Goal: Task Accomplishment & Management: Manage account settings

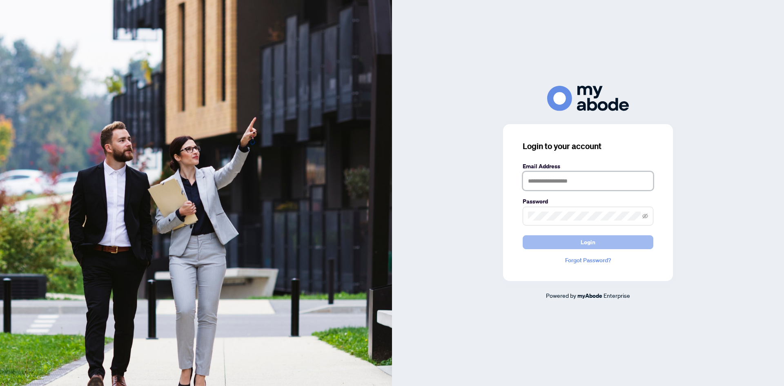
type input "**********"
click at [585, 248] on span "Login" at bounding box center [588, 242] width 15 height 13
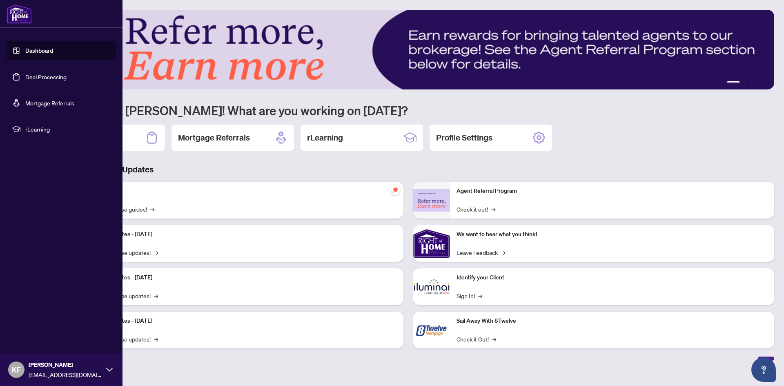
click at [41, 79] on link "Deal Processing" at bounding box center [45, 76] width 41 height 7
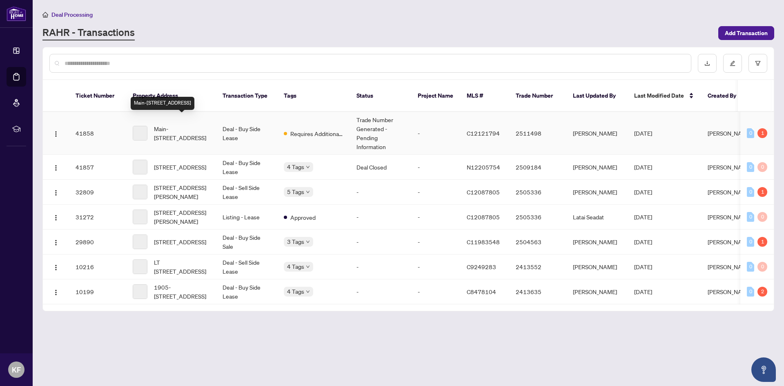
click at [181, 124] on span "Main-[STREET_ADDRESS]" at bounding box center [182, 133] width 56 height 18
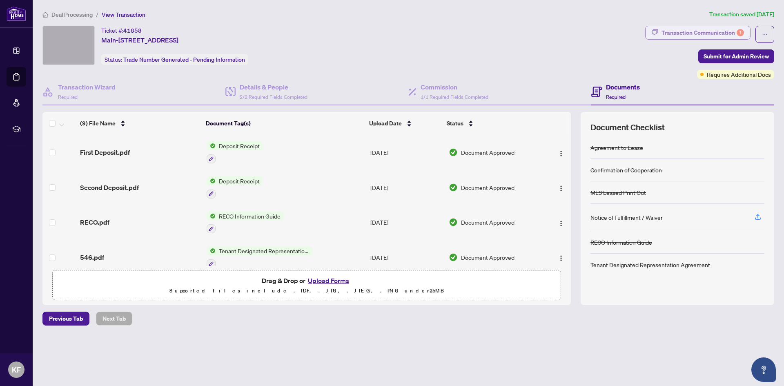
click at [705, 31] on div "Transaction Communication 1" at bounding box center [703, 32] width 83 height 13
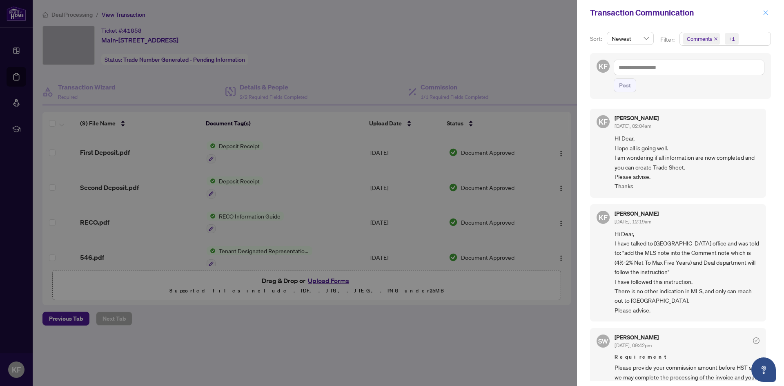
click at [768, 11] on icon "close" at bounding box center [766, 13] width 6 height 6
